Goal: Use online tool/utility

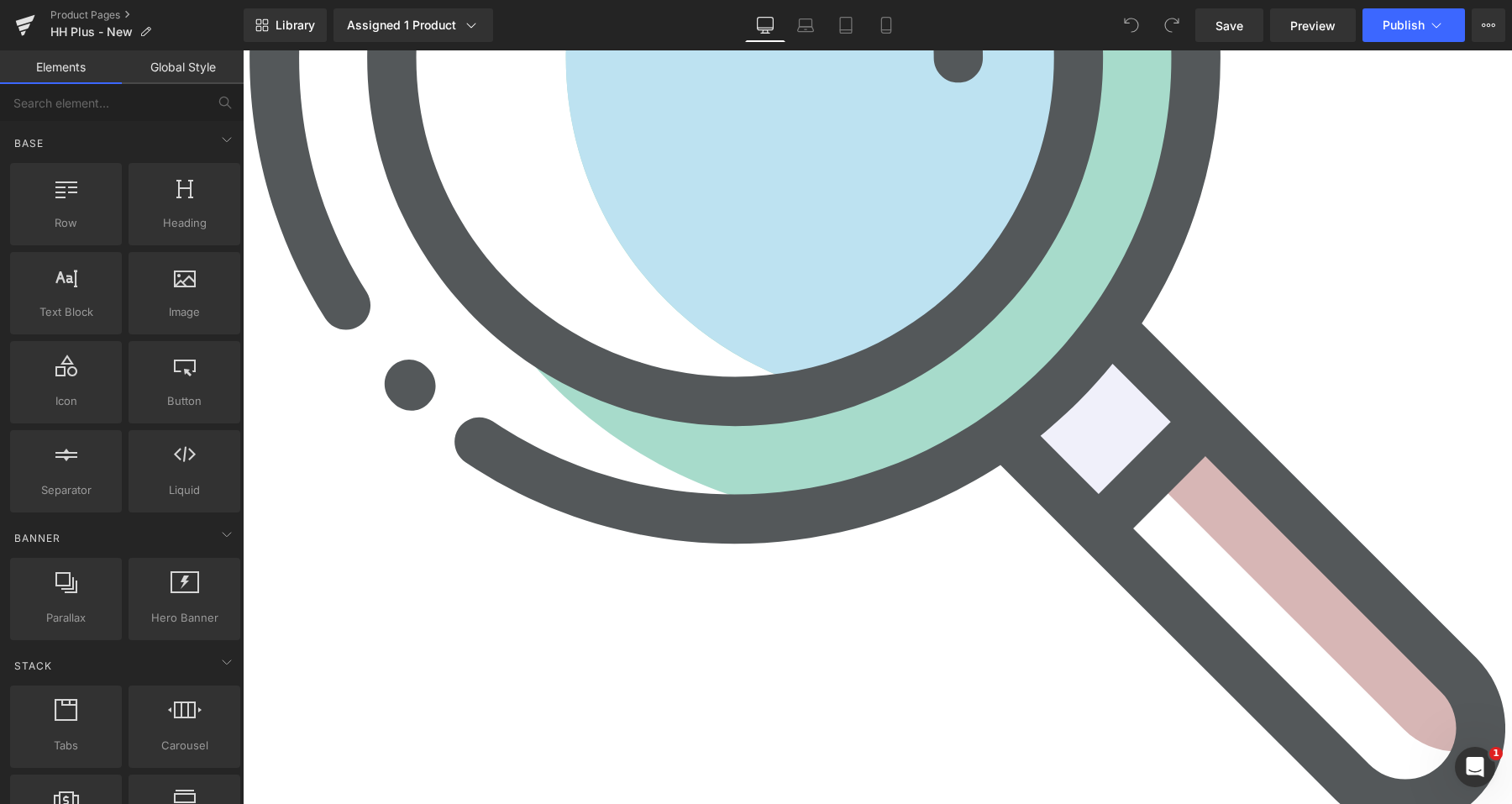
scroll to position [8923, 0]
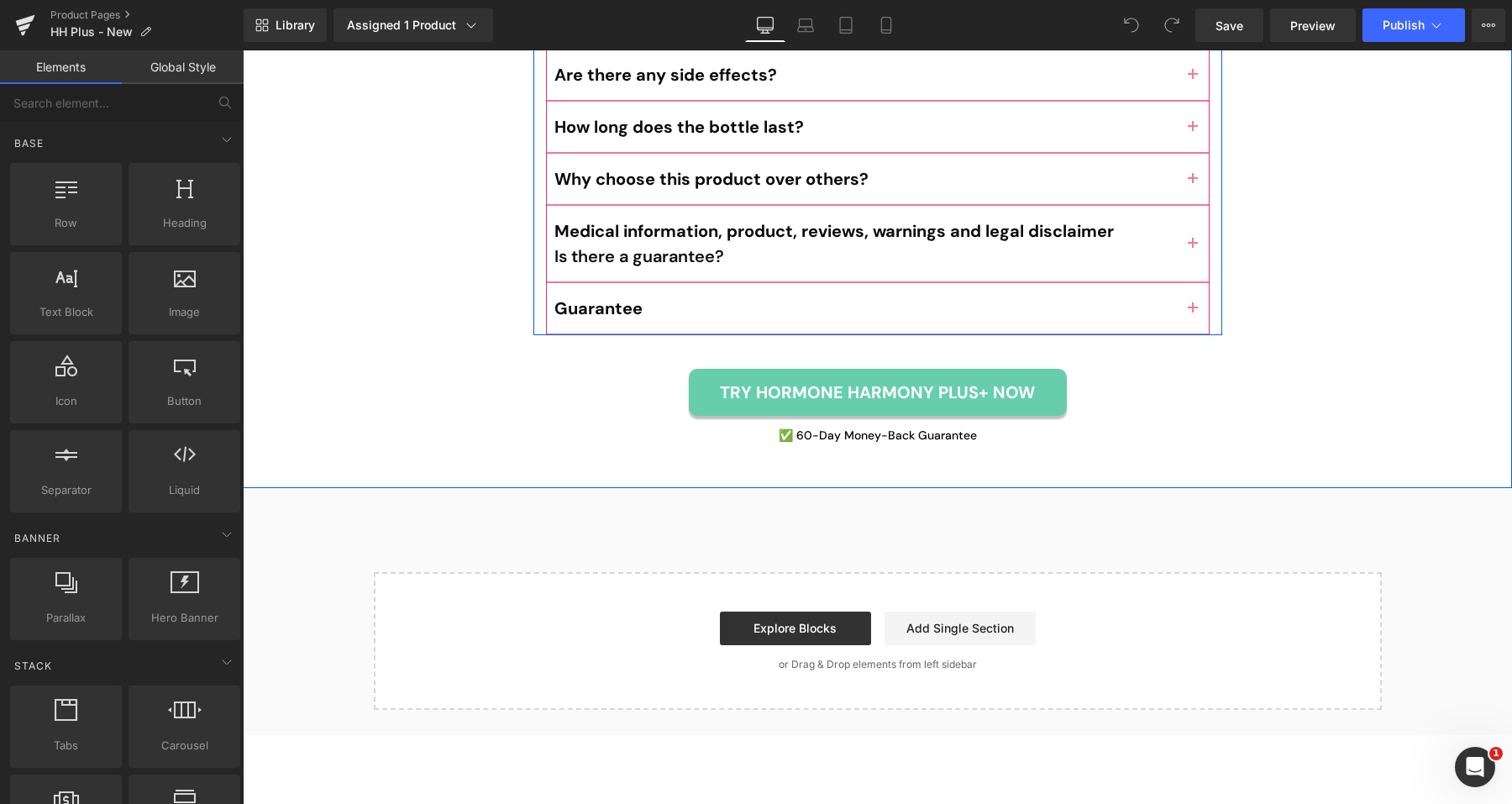
click at [1189, 283] on button "button" at bounding box center [1193, 308] width 34 height 50
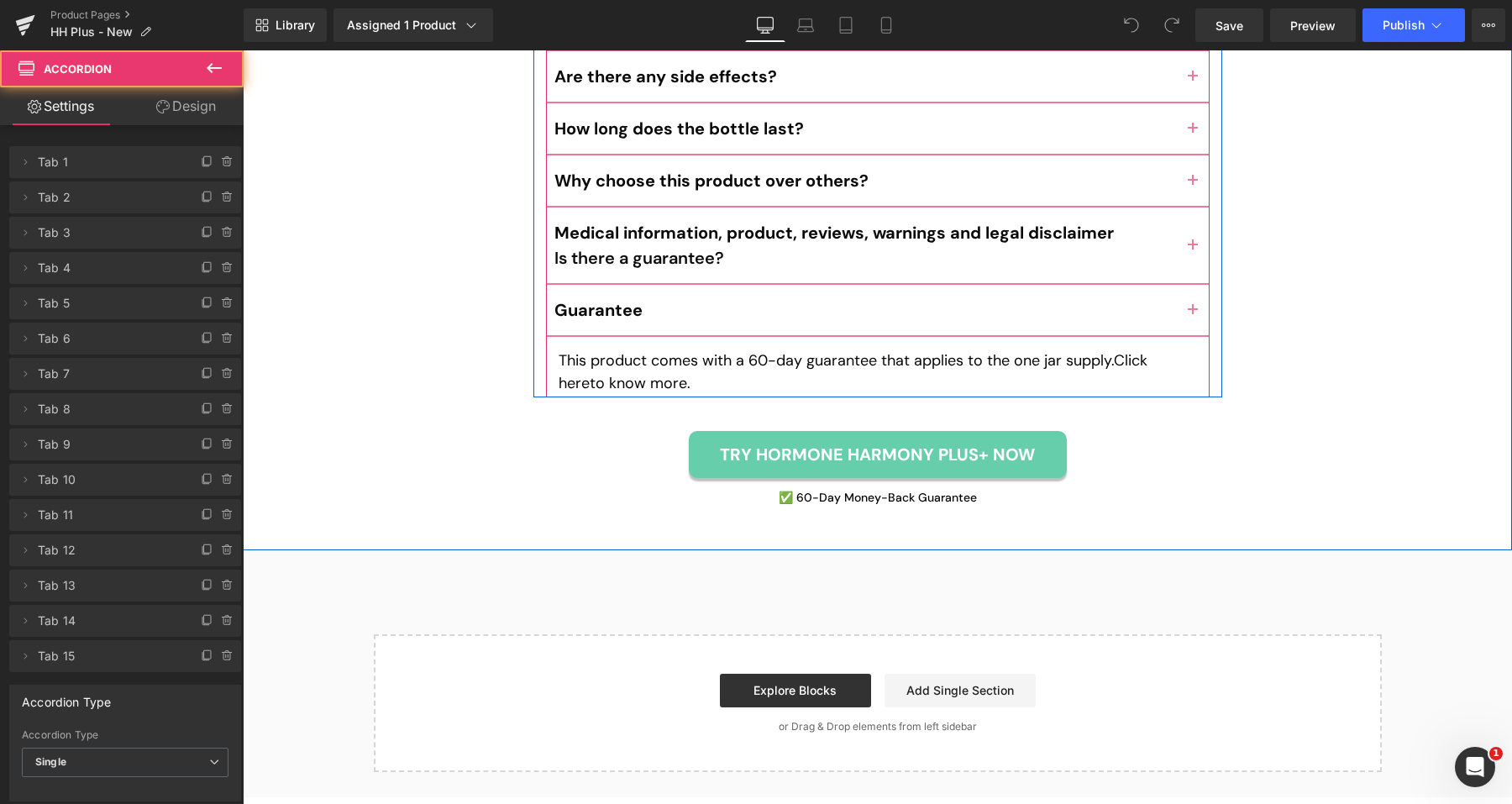
scroll to position [8850, 0]
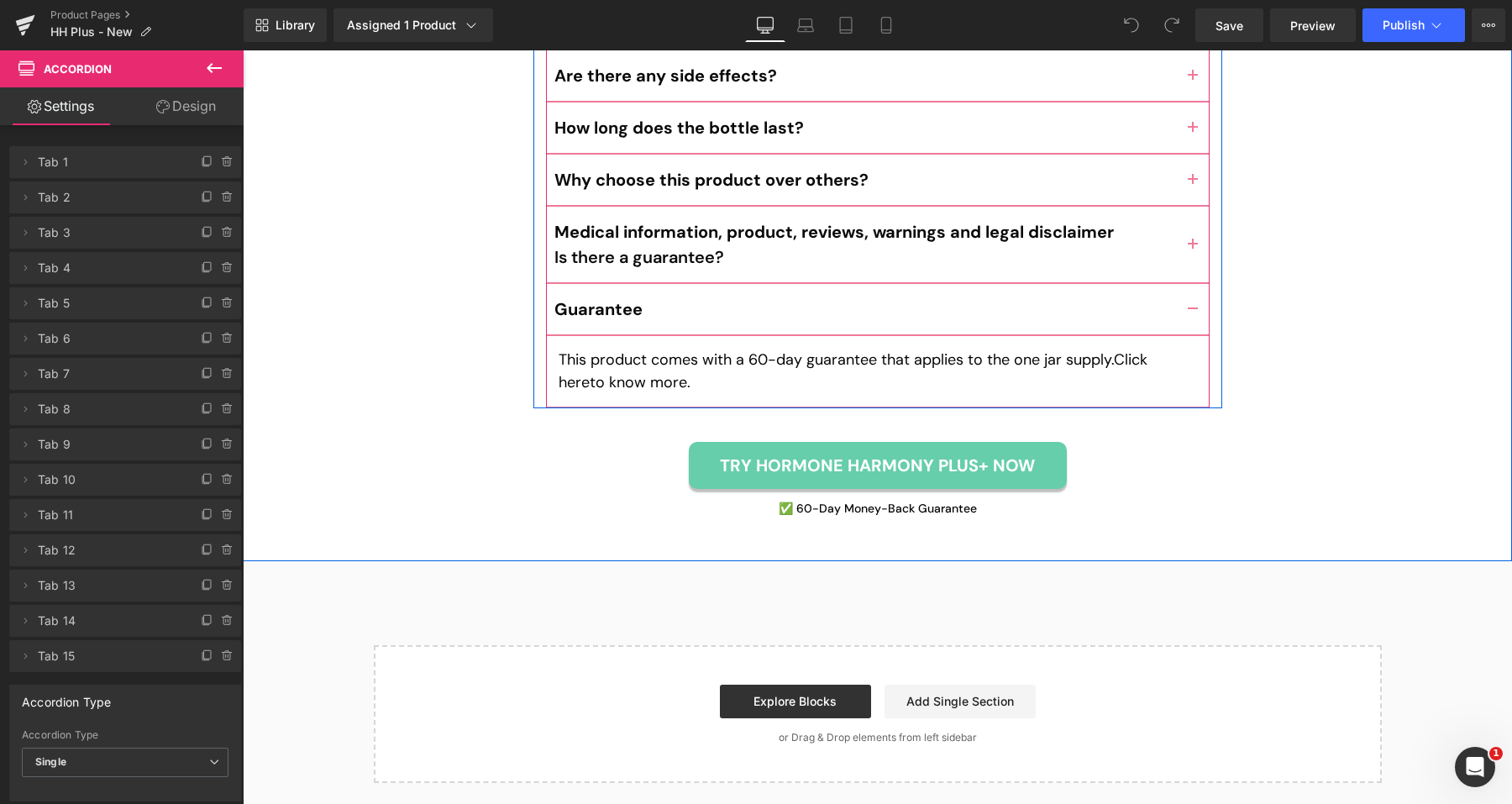
click at [630, 348] on p "This product comes with a 60-day guarantee that applies to the one jar supply. …" at bounding box center [878, 370] width 638 height 45
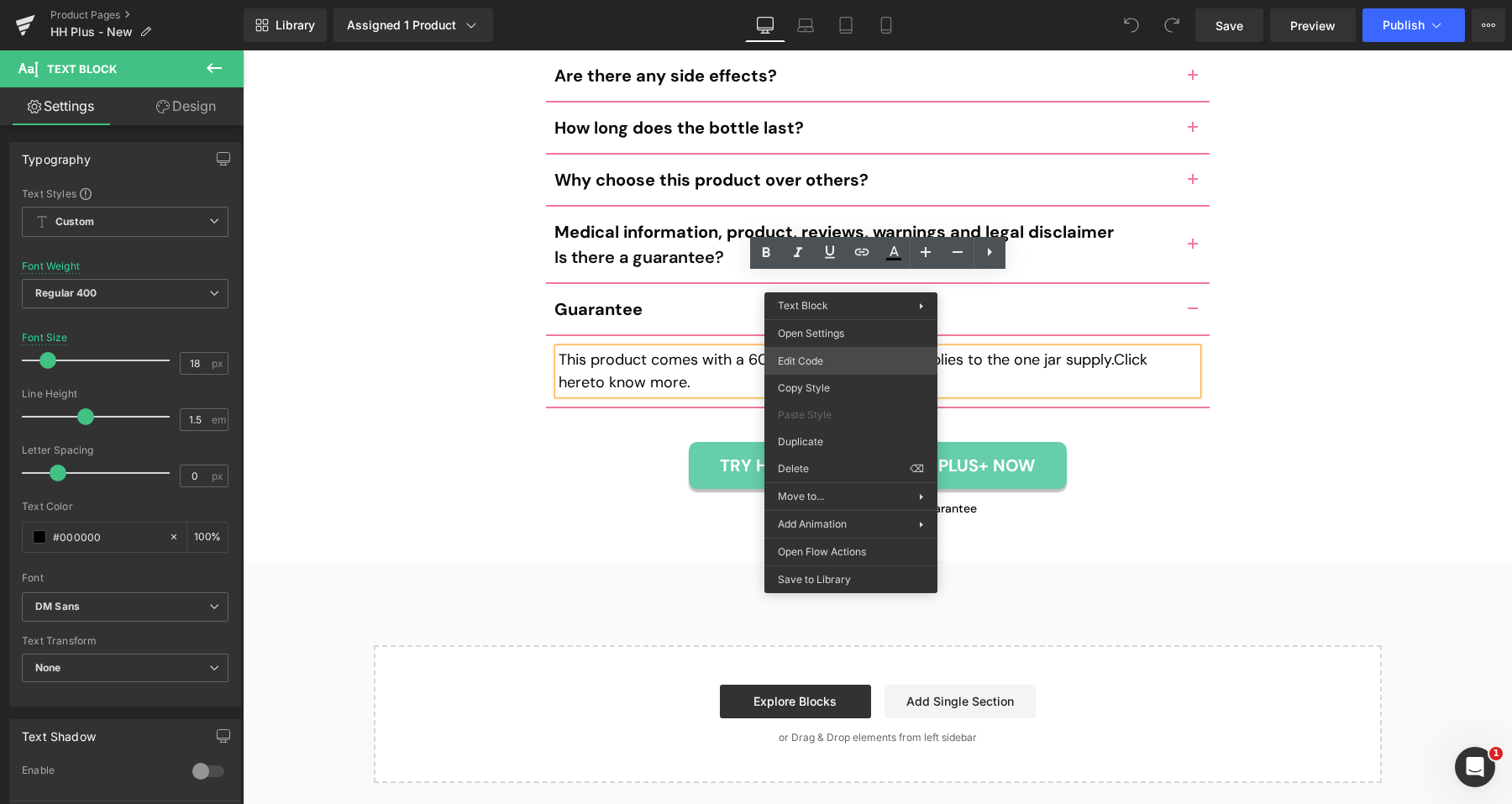
click at [823, 0] on div "You are previewing how the will restyle your page. You can not edit Elements in…" at bounding box center [756, 0] width 1512 height 0
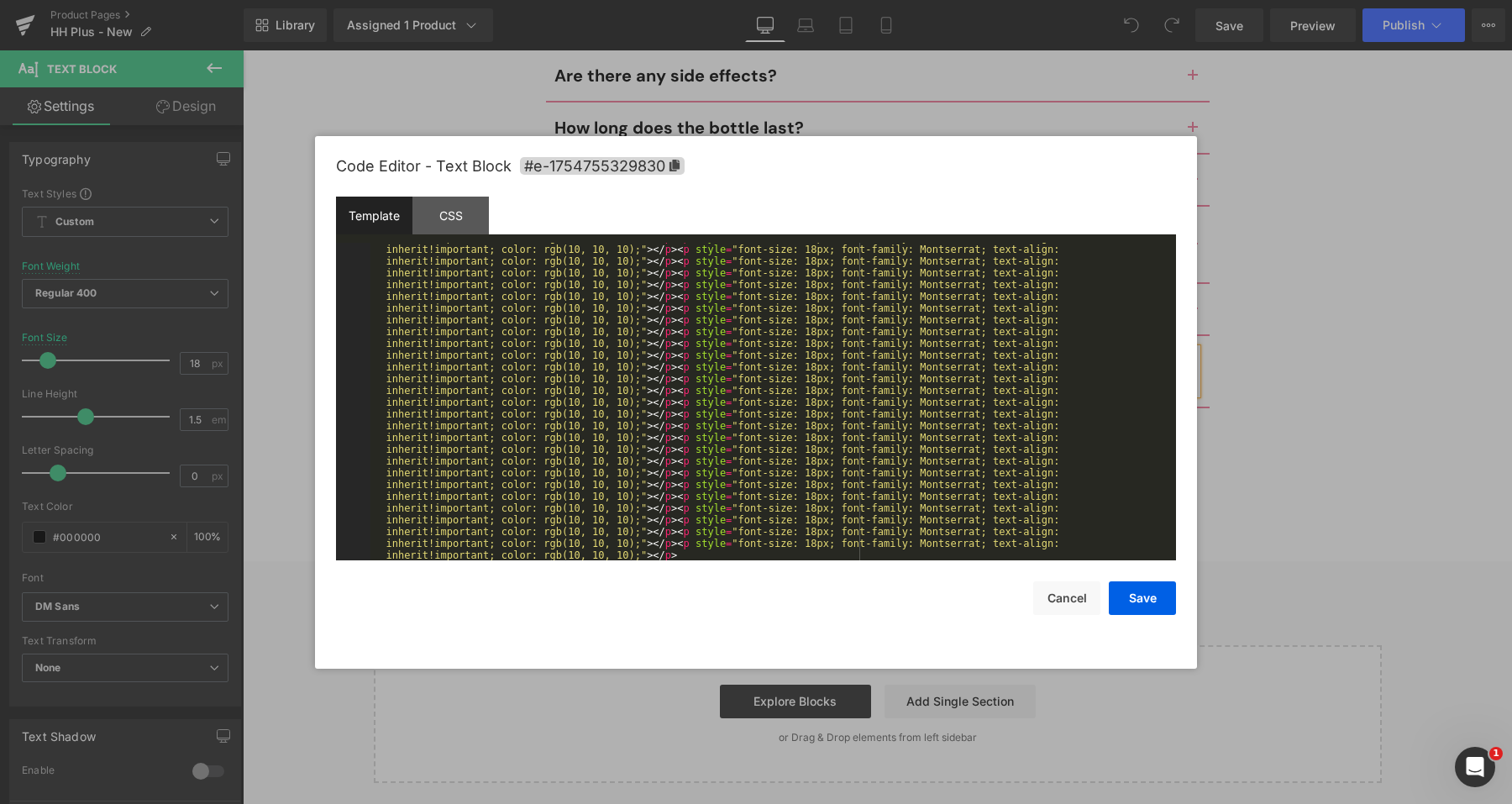
scroll to position [0, 0]
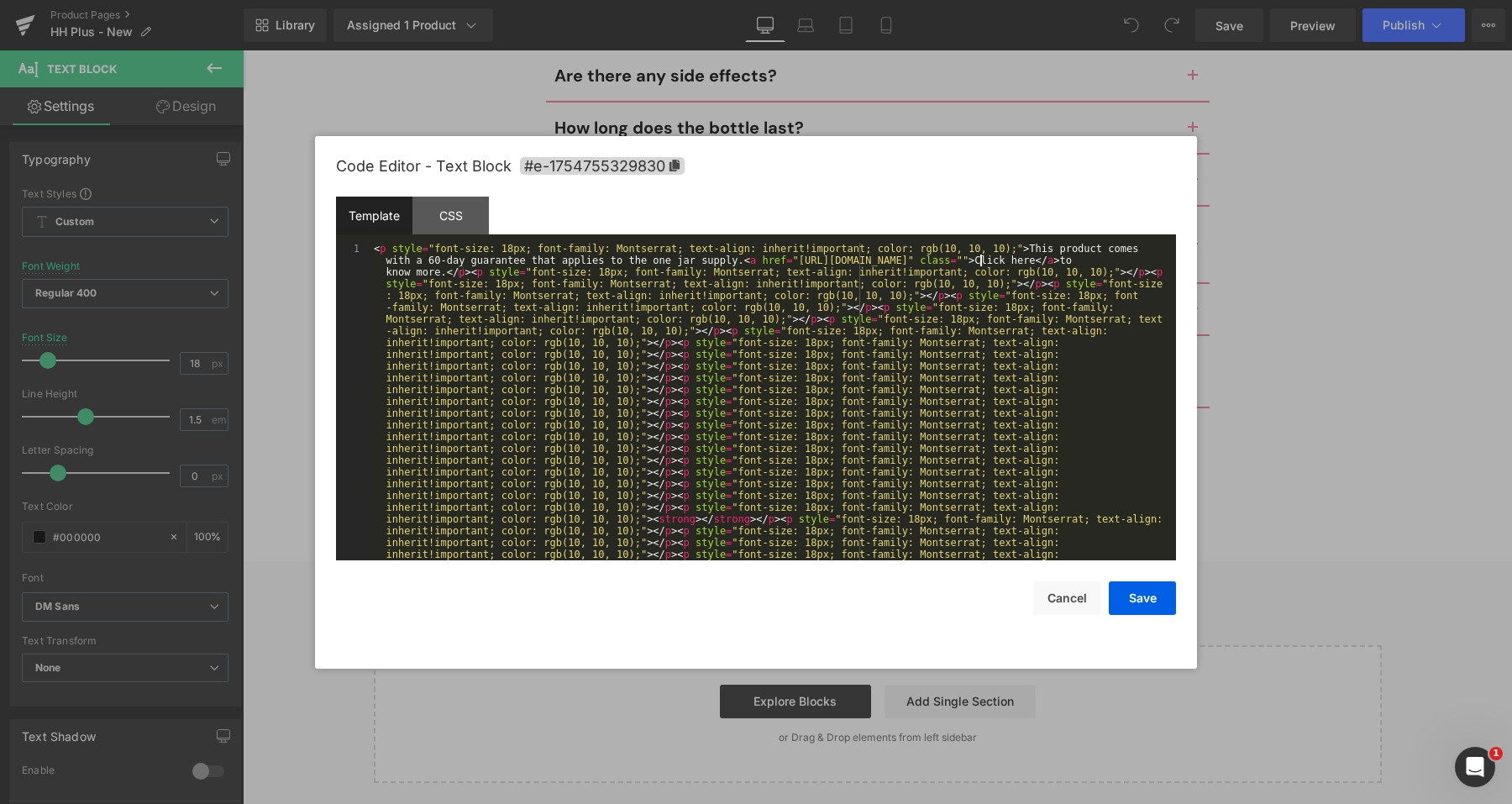
drag, startPoint x: 978, startPoint y: 258, endPoint x: 823, endPoint y: 263, distance: 155.1
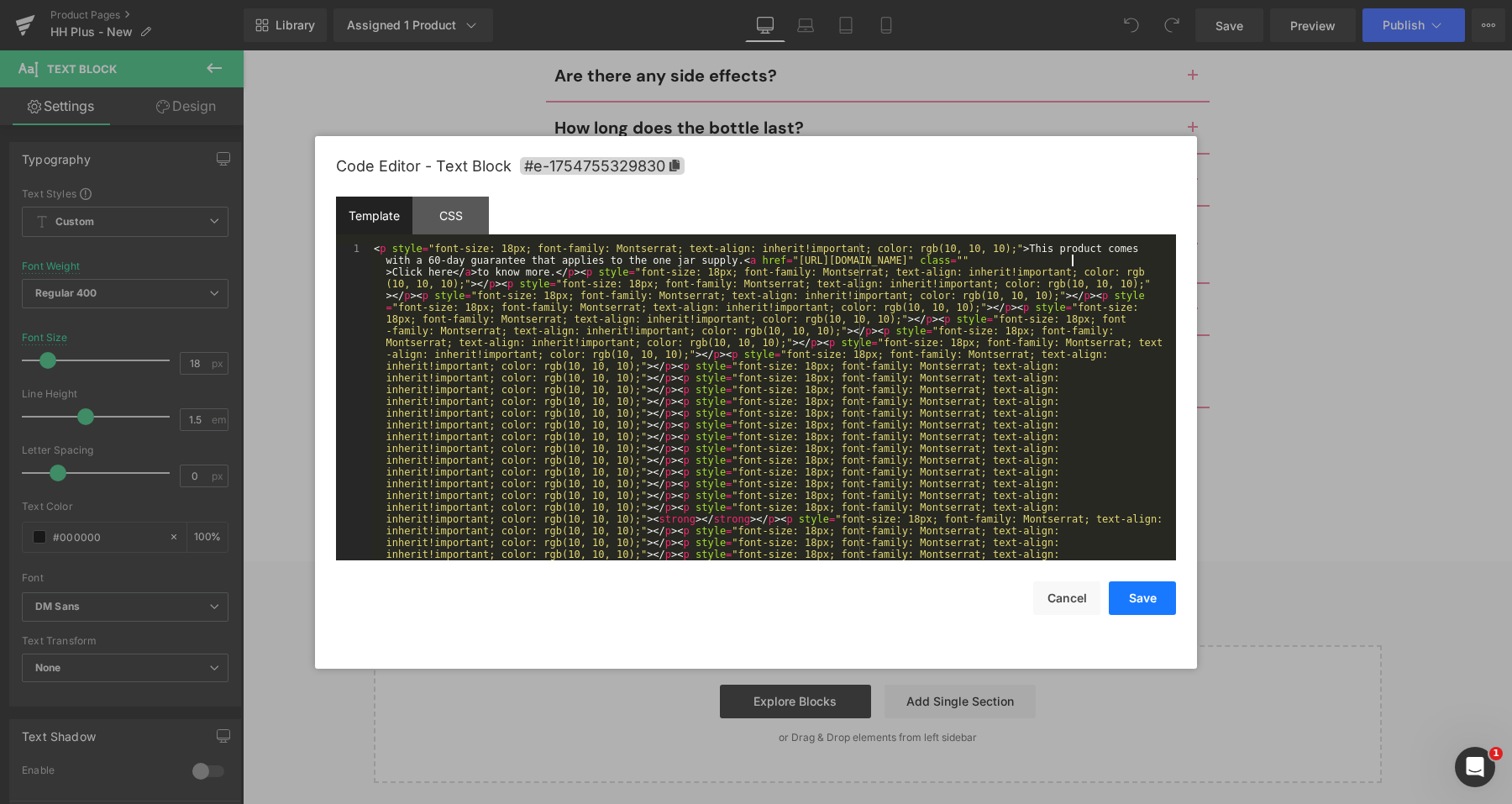
click at [1129, 604] on button "Save" at bounding box center [1143, 598] width 67 height 34
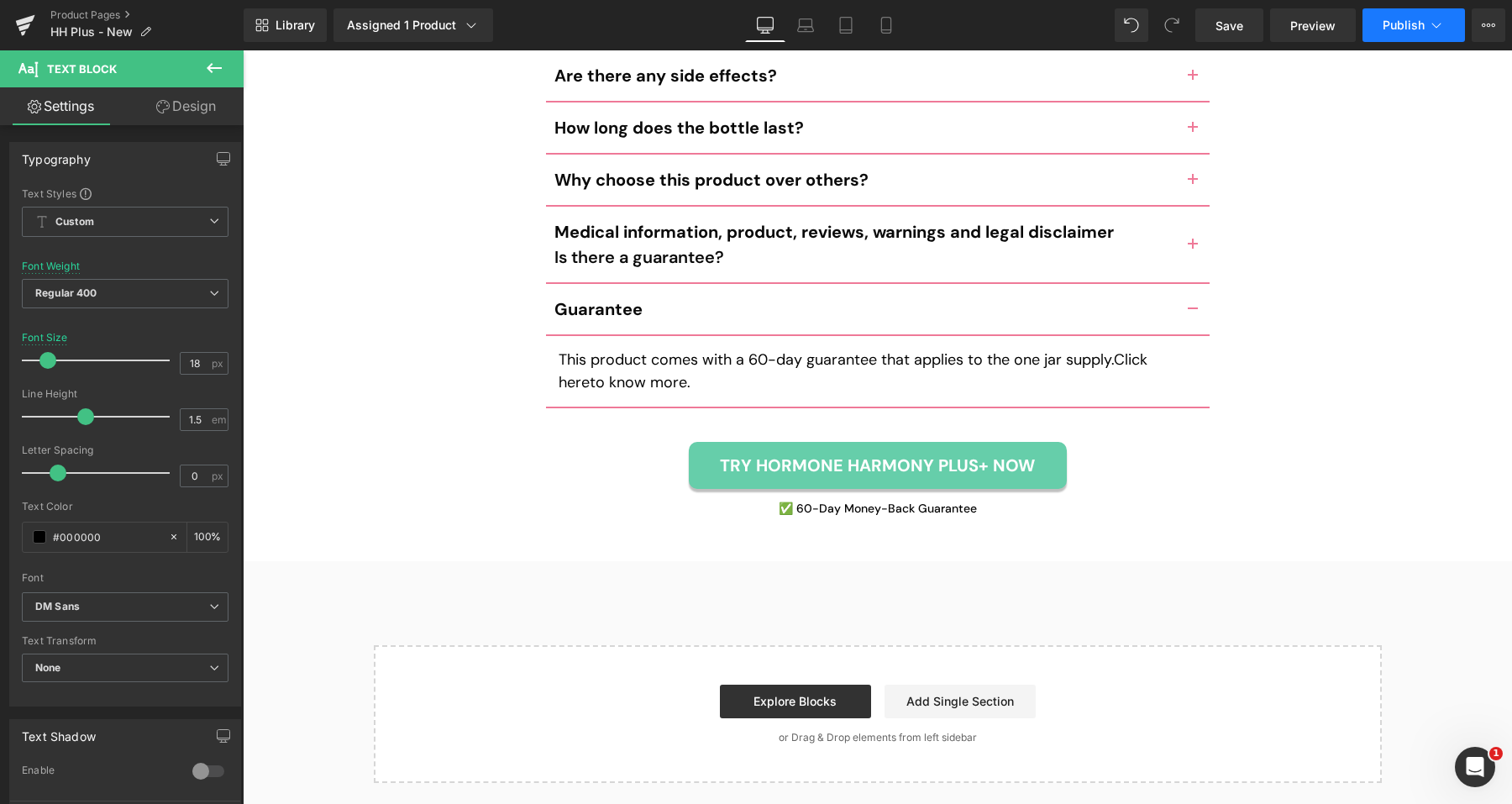
click at [1370, 19] on button "Publish" at bounding box center [1413, 26] width 102 height 34
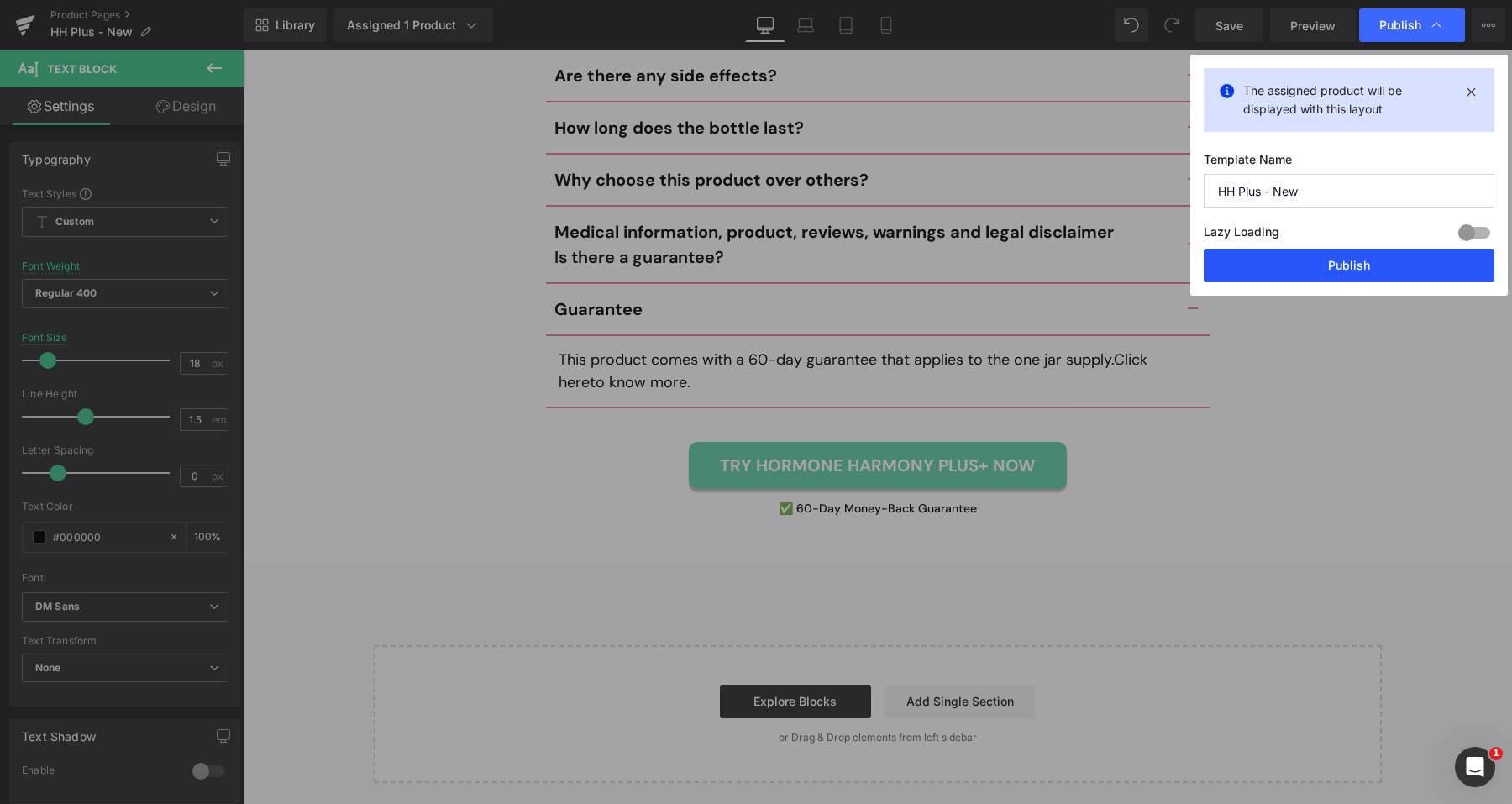
click at [1282, 263] on button "Publish" at bounding box center [1349, 265] width 291 height 34
